Goal: Task Accomplishment & Management: Manage account settings

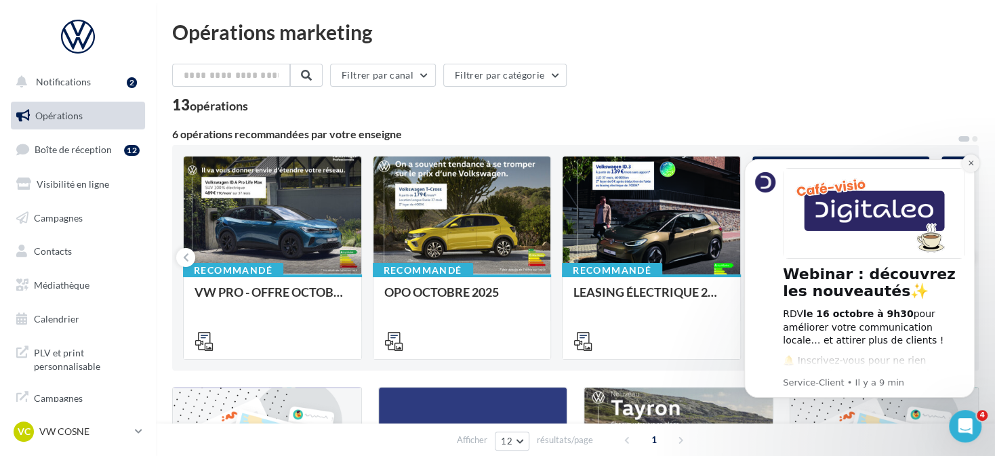
click at [965, 160] on button "Dismiss notification" at bounding box center [970, 163] width 18 height 18
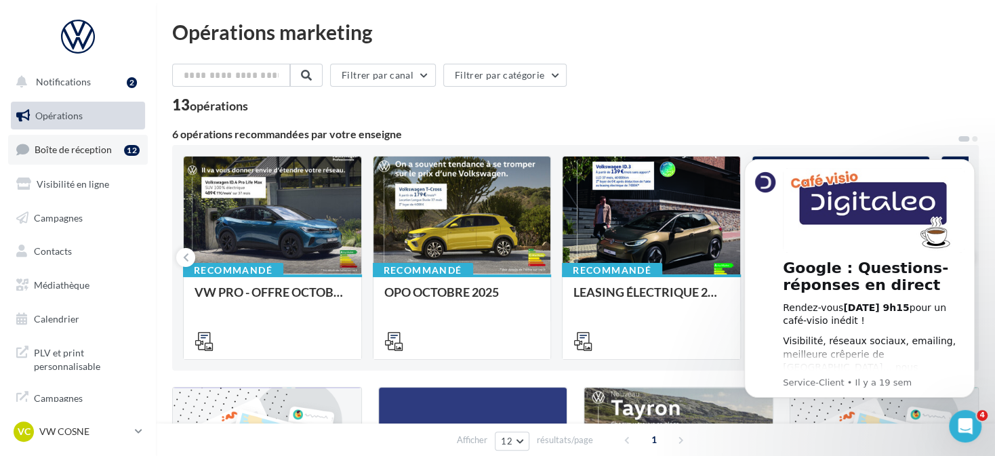
click at [81, 158] on link "Boîte de réception 12" at bounding box center [78, 149] width 140 height 29
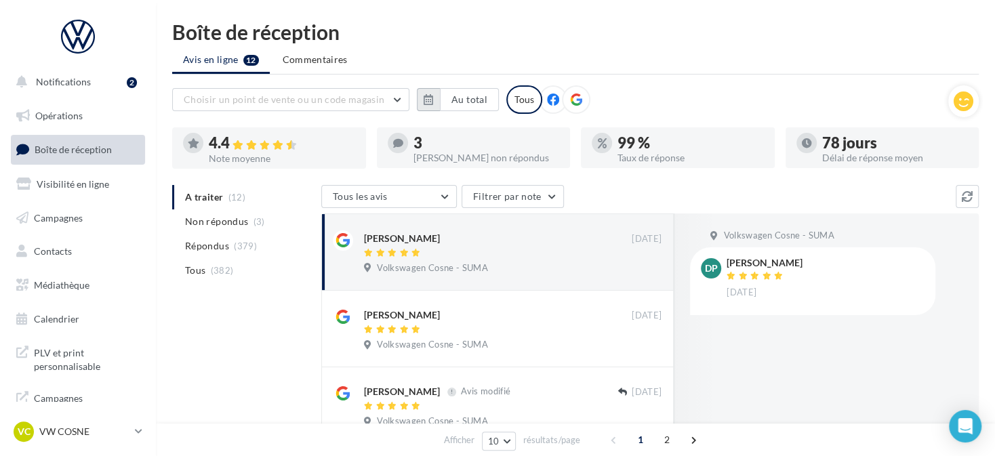
click at [420, 102] on button "button" at bounding box center [428, 99] width 23 height 23
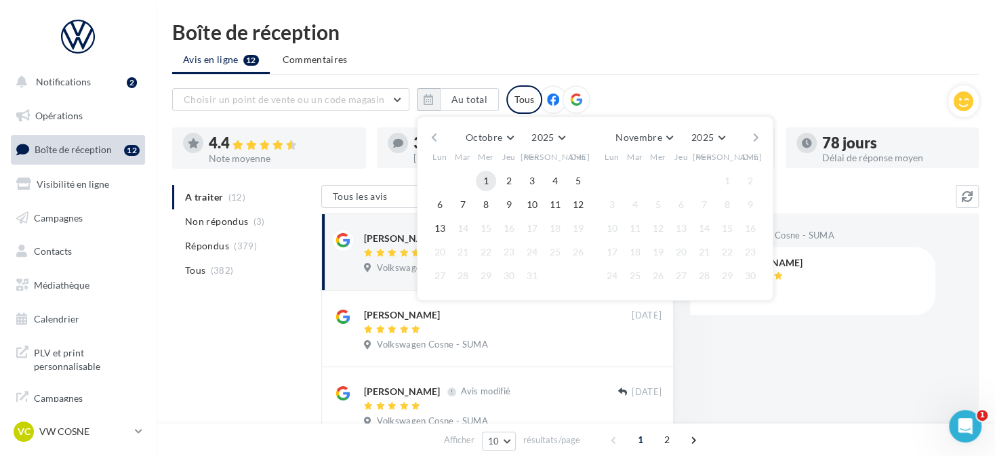
click at [484, 175] on button "1" at bounding box center [486, 181] width 20 height 20
click at [442, 236] on span "13" at bounding box center [440, 228] width 20 height 20
click at [440, 227] on button "13" at bounding box center [440, 228] width 20 height 20
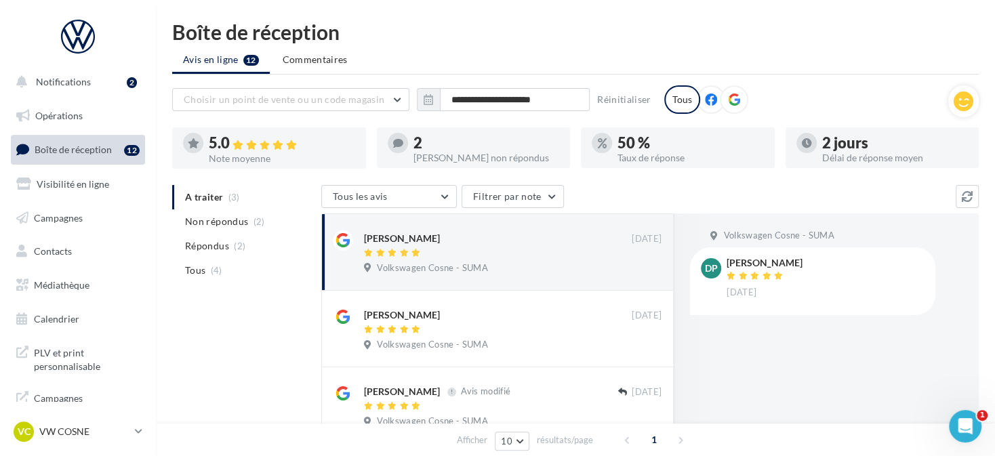
click at [730, 102] on icon at bounding box center [734, 99] width 12 height 12
drag, startPoint x: 808, startPoint y: 139, endPoint x: 921, endPoint y: 147, distance: 112.8
click at [921, 147] on div "2 jours Délai de réponse moyen" at bounding box center [882, 148] width 172 height 30
click at [112, 433] on p "VW COSNE" at bounding box center [84, 432] width 90 height 14
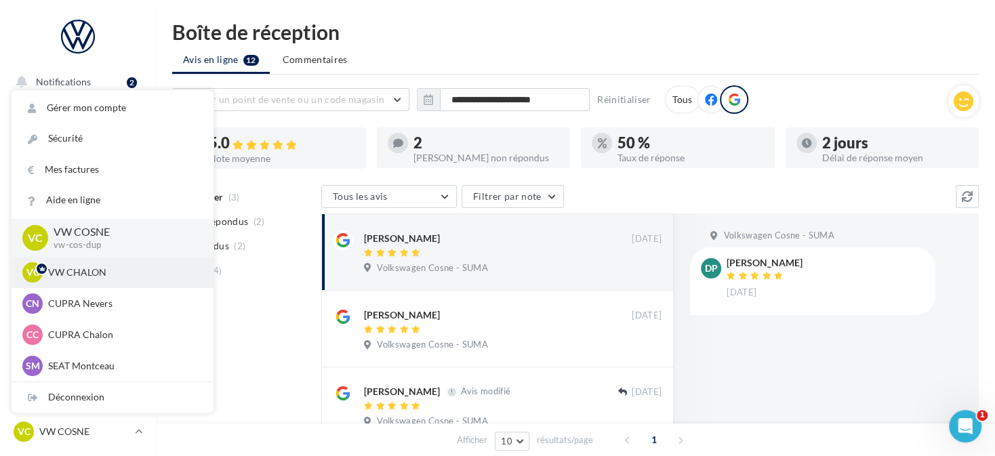
click at [134, 278] on p "VW CHALON" at bounding box center [122, 273] width 149 height 14
